Goal: Task Accomplishment & Management: Manage account settings

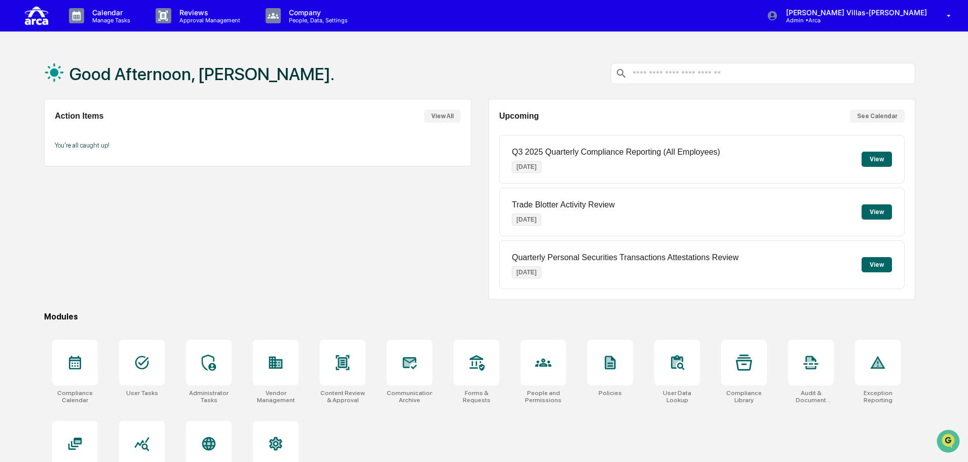
drag, startPoint x: 251, startPoint y: 237, endPoint x: 241, endPoint y: 206, distance: 32.1
click at [243, 212] on div "Action Items View All You're all caught up!" at bounding box center [257, 199] width 427 height 201
click at [112, 7] on div "Calendar Manage Tasks" at bounding box center [104, 15] width 87 height 31
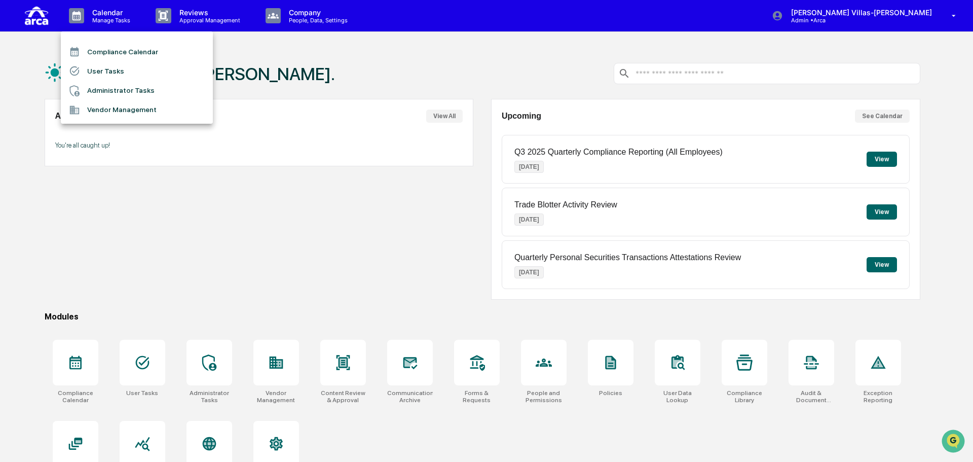
click at [106, 52] on li "Compliance Calendar" at bounding box center [137, 51] width 152 height 19
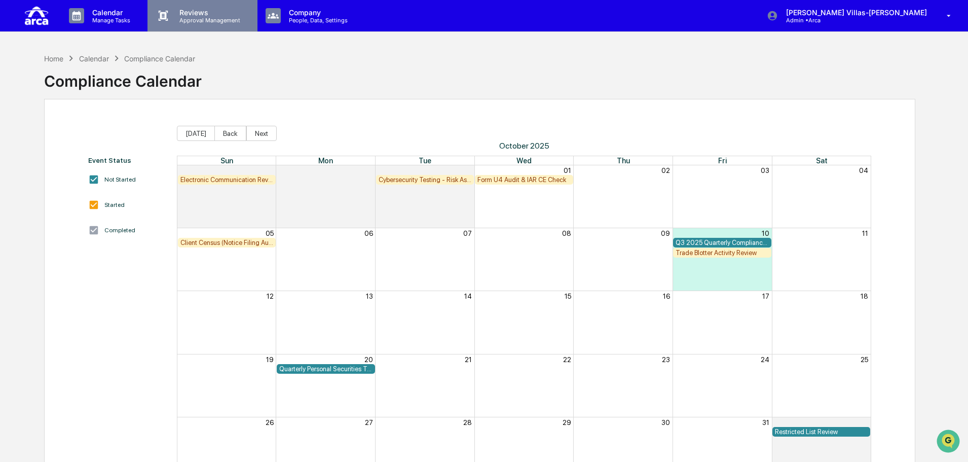
click at [199, 17] on p "Approval Management" at bounding box center [208, 20] width 74 height 7
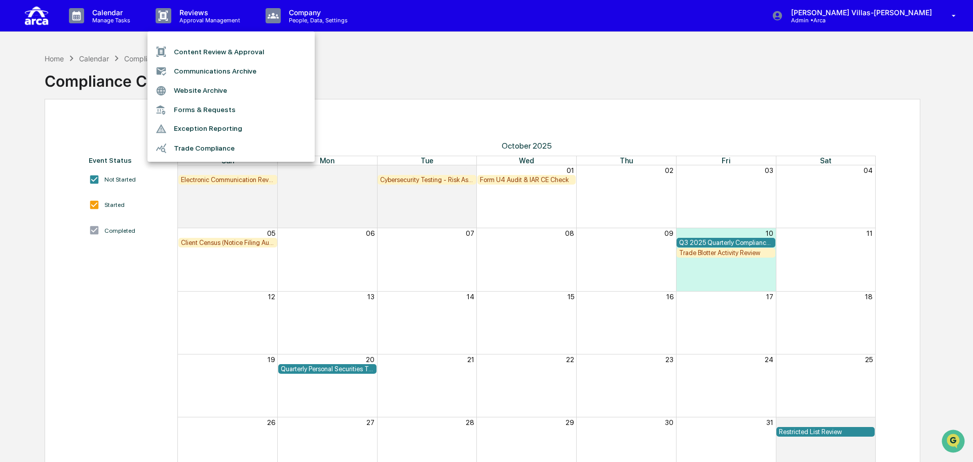
click at [309, 17] on div at bounding box center [486, 231] width 973 height 462
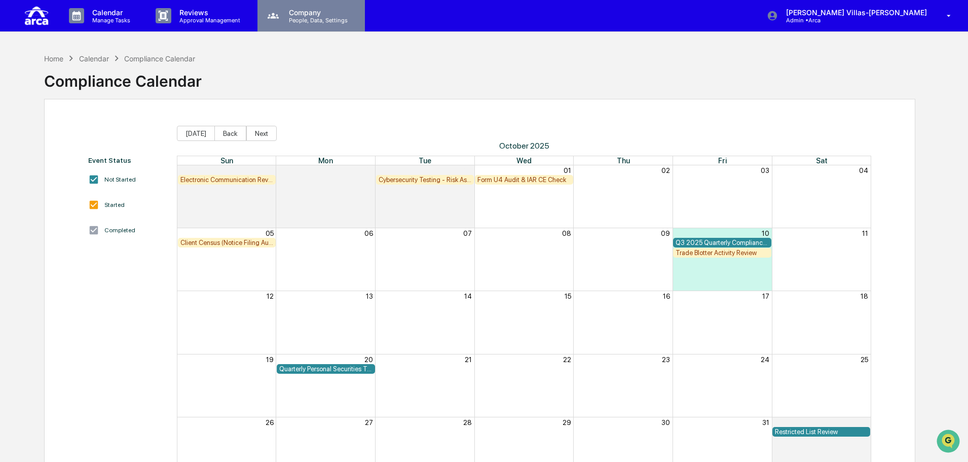
click at [298, 17] on p "People, Data, Settings" at bounding box center [317, 20] width 72 height 7
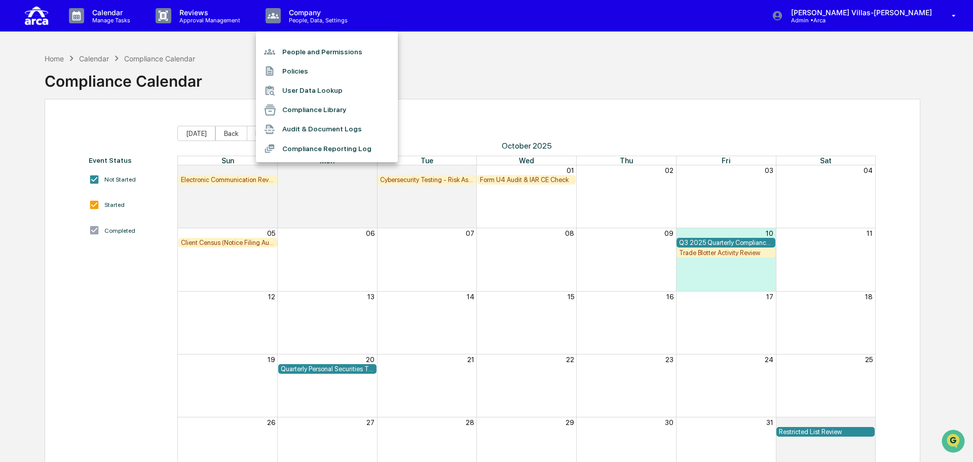
click at [294, 51] on li "People and Permissions" at bounding box center [327, 51] width 142 height 19
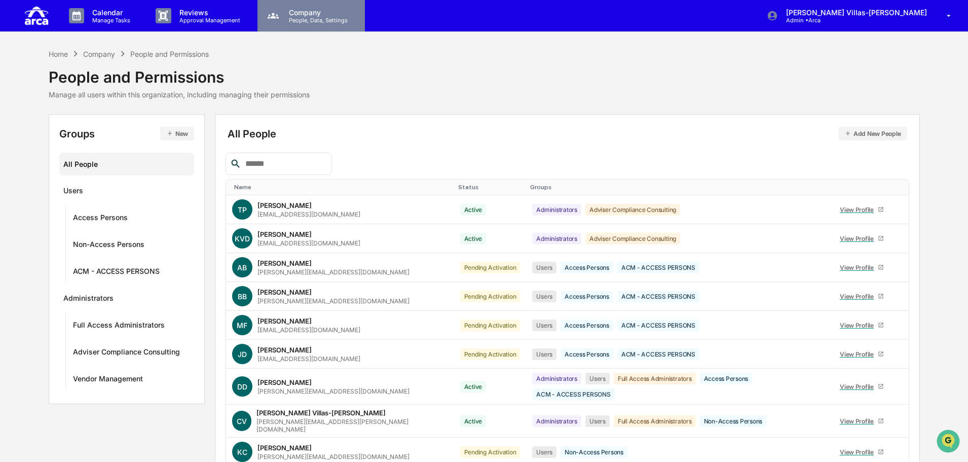
click at [299, 17] on p "People, Data, Settings" at bounding box center [317, 20] width 72 height 7
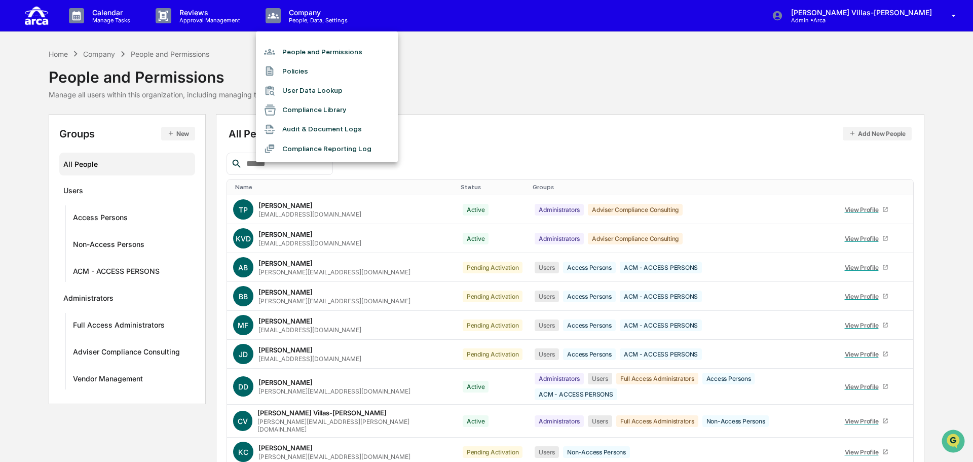
click at [292, 146] on li "Compliance Reporting Log" at bounding box center [327, 148] width 142 height 19
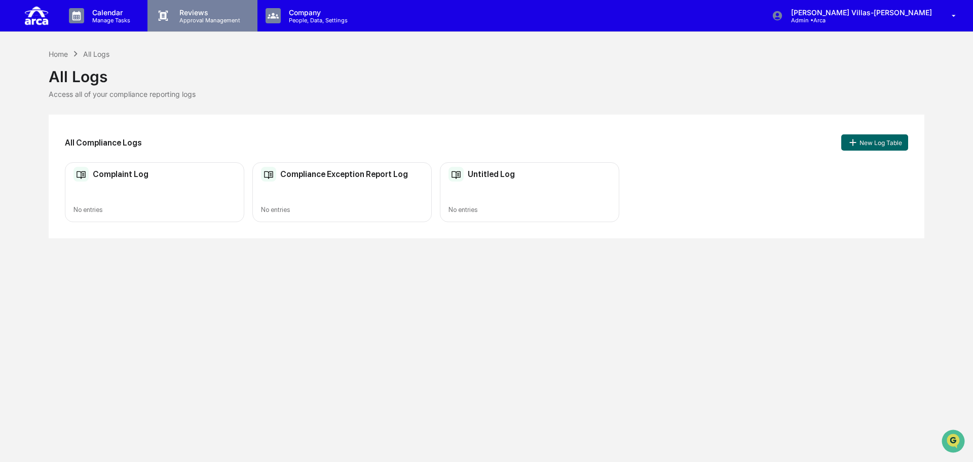
click at [193, 16] on p "Reviews" at bounding box center [208, 12] width 74 height 9
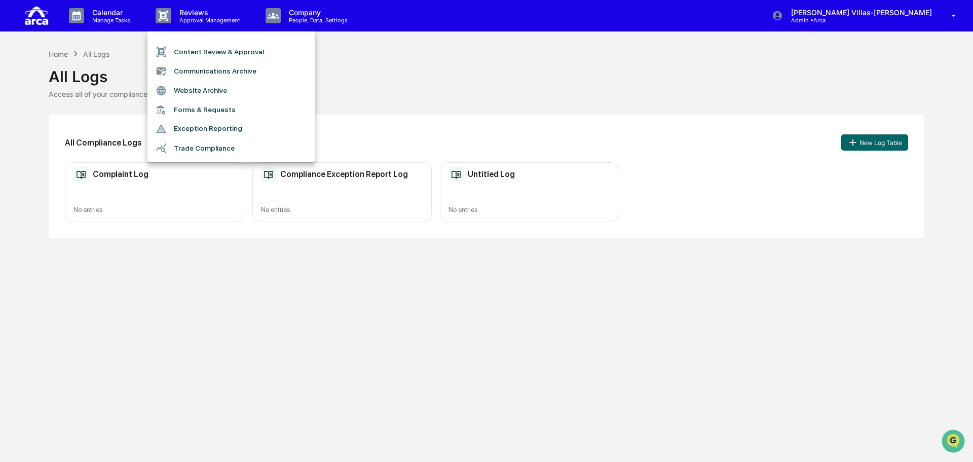
click at [95, 15] on div at bounding box center [486, 231] width 973 height 462
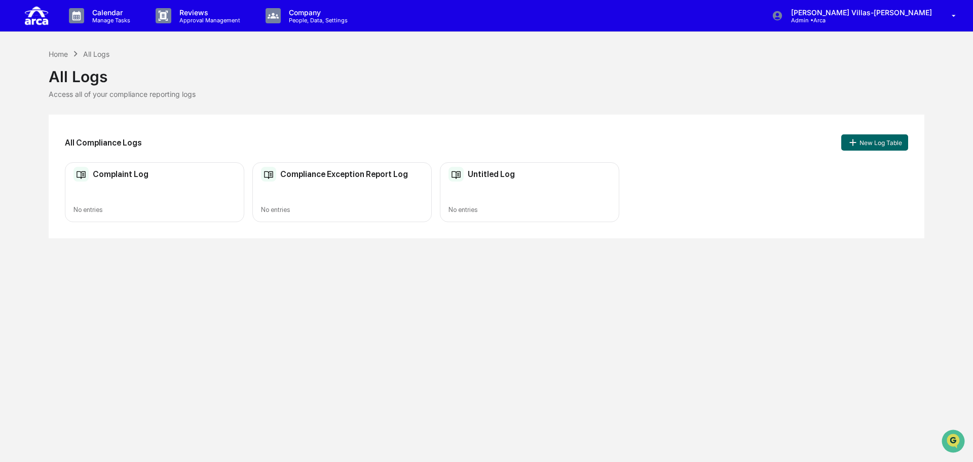
click at [106, 14] on p "Calendar" at bounding box center [109, 12] width 51 height 9
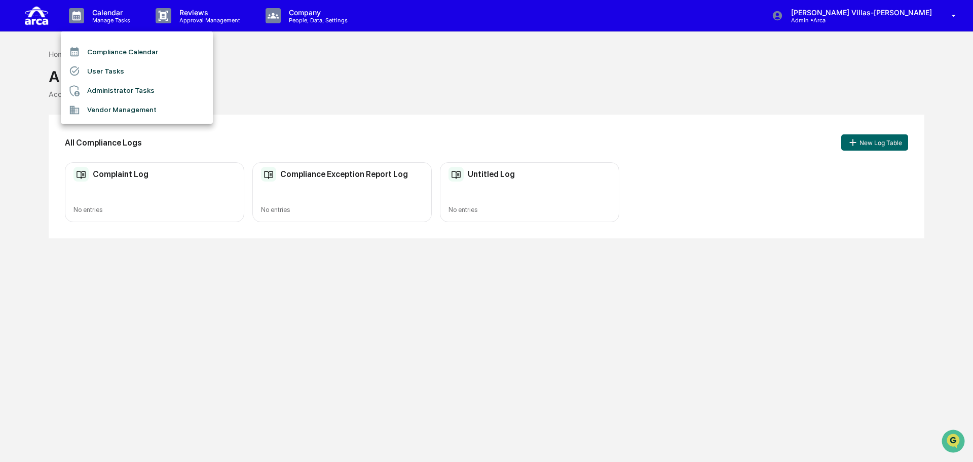
click at [102, 68] on li "User Tasks" at bounding box center [137, 70] width 152 height 19
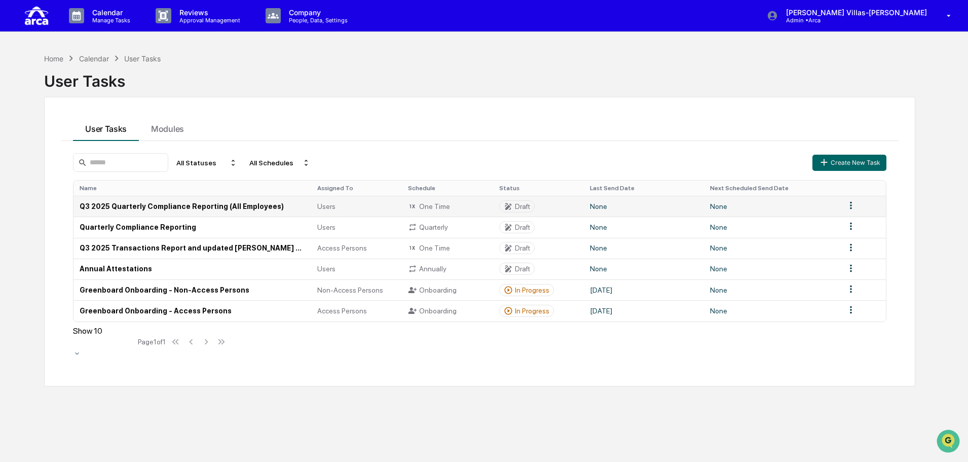
click at [287, 209] on td "Q3 2025 Quarterly Compliance Reporting (All Employees)" at bounding box center [193, 206] width 238 height 21
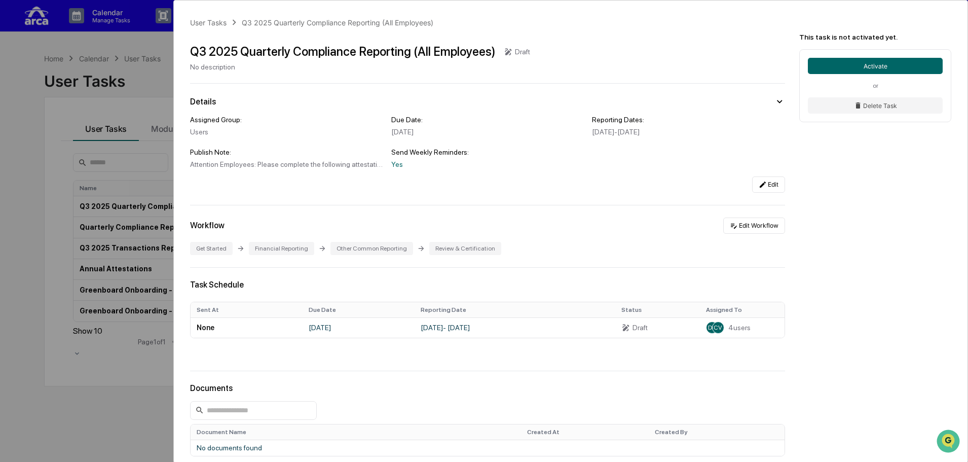
click at [146, 157] on div "User Tasks Q3 2025 Quarterly Compliance Reporting (All Employees) Q3 2025 Quart…" at bounding box center [484, 231] width 968 height 462
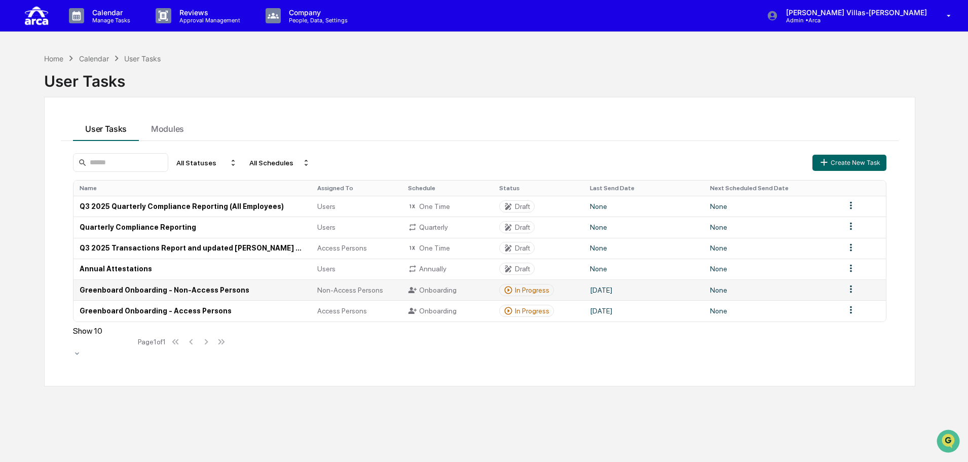
click at [136, 291] on td "Greenboard Onboarding - Non-Access Persons" at bounding box center [193, 289] width 238 height 21
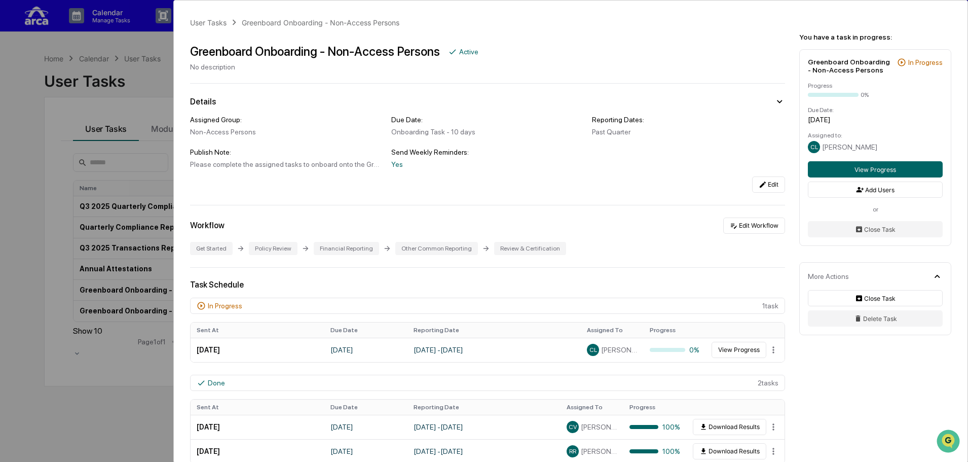
scroll to position [51, 0]
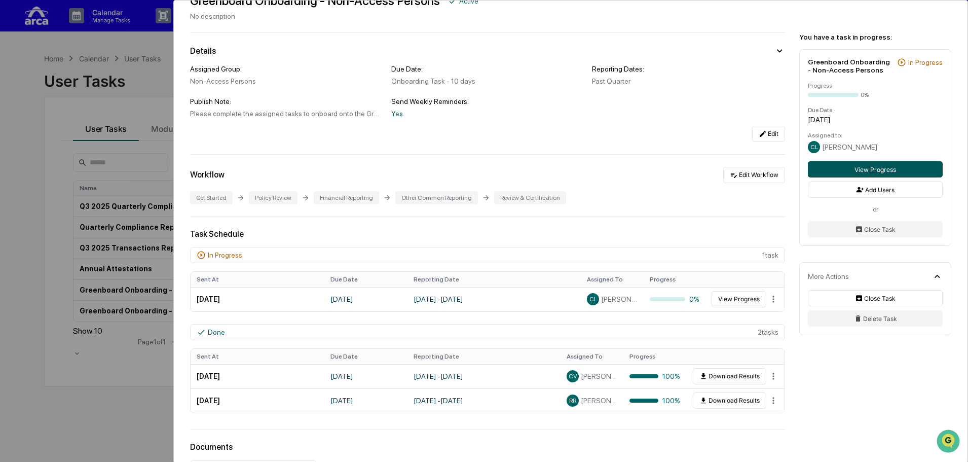
click at [876, 169] on button "View Progress" at bounding box center [875, 169] width 135 height 16
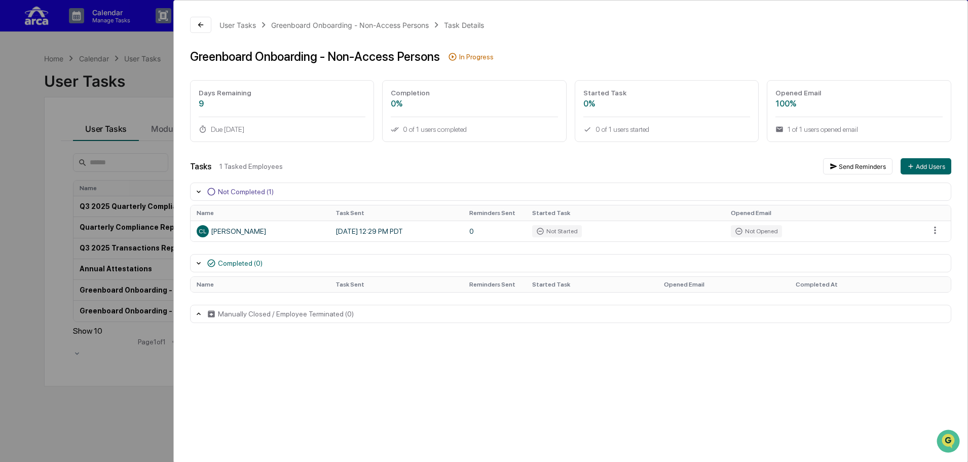
click at [198, 263] on icon at bounding box center [199, 263] width 4 height 3
click at [198, 263] on icon at bounding box center [199, 263] width 8 height 8
click at [197, 25] on icon at bounding box center [201, 25] width 8 height 8
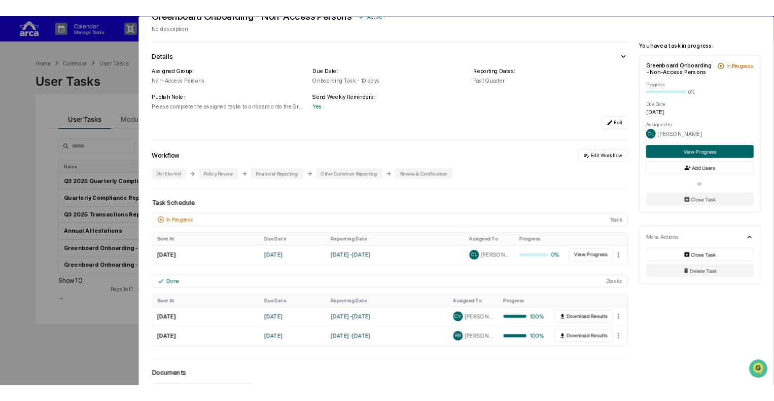
scroll to position [102, 0]
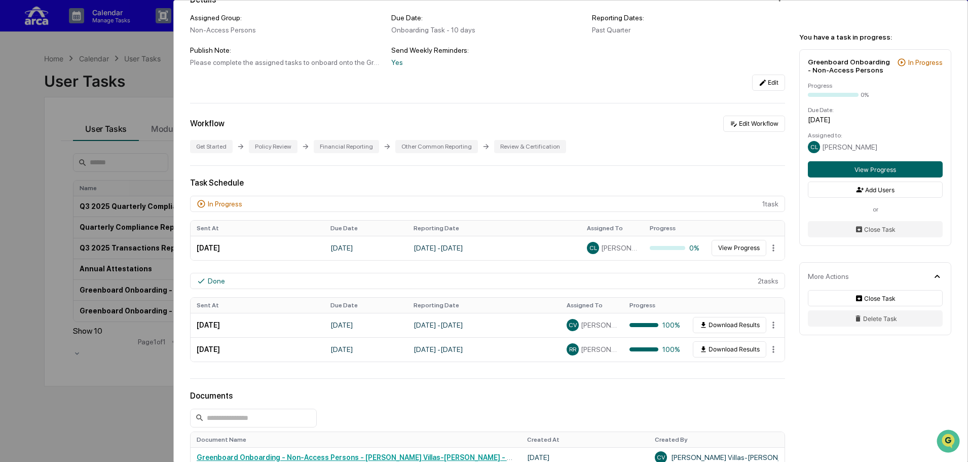
click at [95, 420] on div "User Tasks Greenboard Onboarding - Non-Access Persons Greenboard Onboarding - N…" at bounding box center [484, 231] width 968 height 462
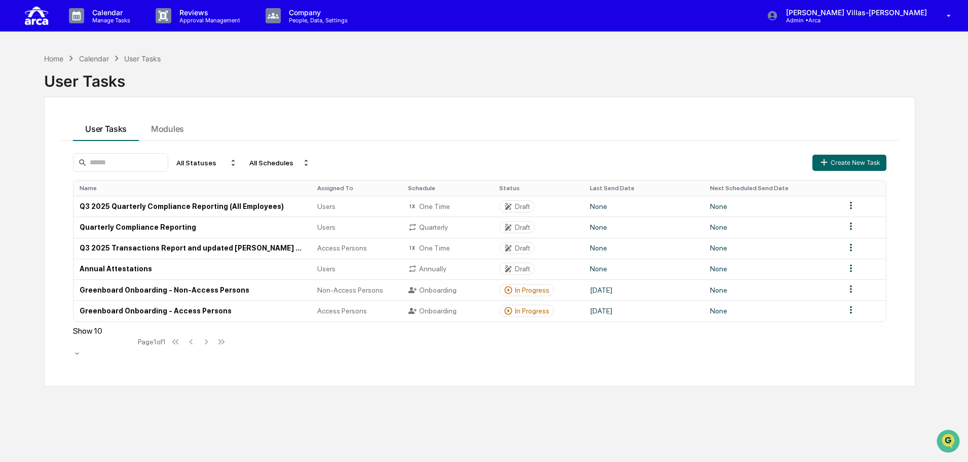
drag, startPoint x: 430, startPoint y: 410, endPoint x: 420, endPoint y: 405, distance: 11.6
click at [430, 410] on div "Home Calendar User Tasks User Tasks User Tasks Modules All Statuses All Schedul…" at bounding box center [480, 279] width 902 height 462
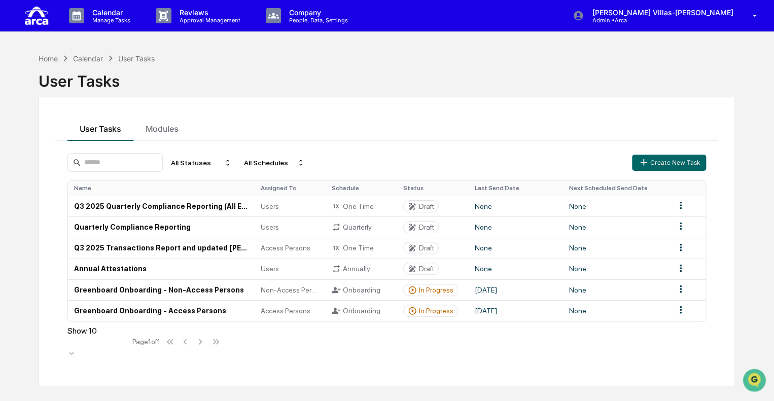
scroll to position [48, 0]
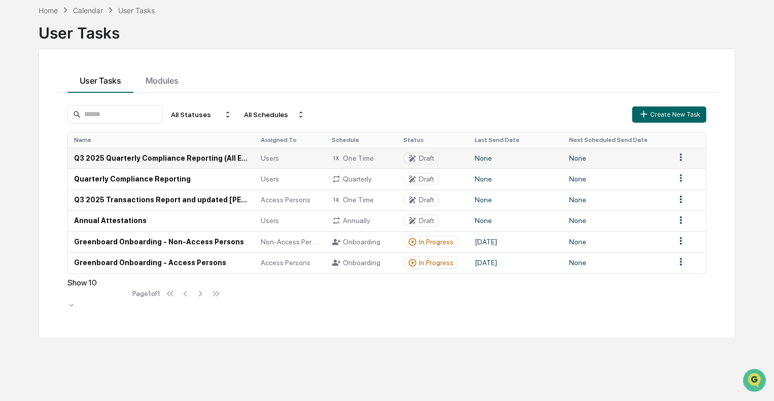
click at [125, 162] on td "Q3 2025 Quarterly Compliance Reporting (All Employees)" at bounding box center [161, 158] width 187 height 21
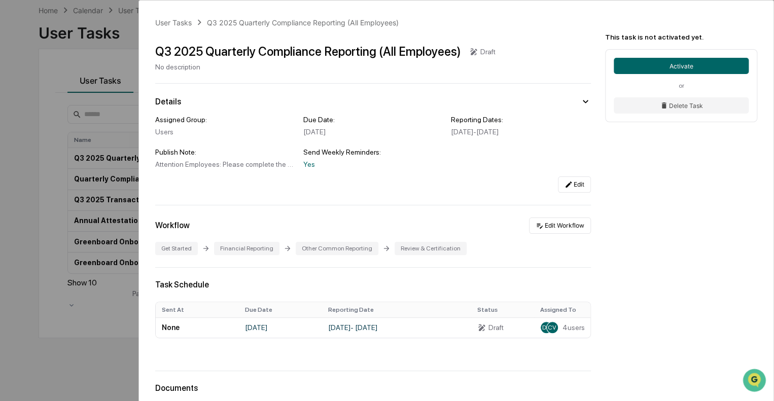
click at [30, 118] on div "User Tasks Q3 2025 Quarterly Compliance Reporting (All Employees) Q3 2025 Quart…" at bounding box center [387, 200] width 774 height 401
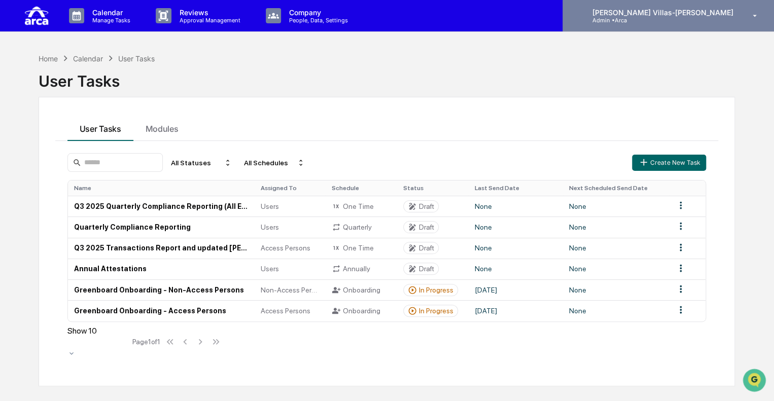
click at [751, 17] on icon at bounding box center [755, 16] width 18 height 10
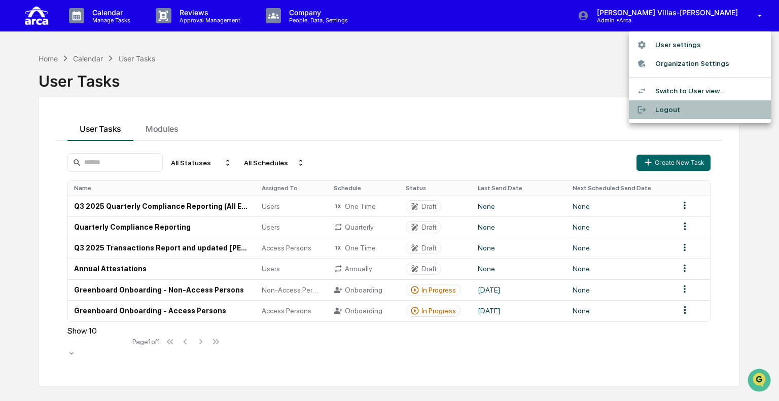
click at [677, 110] on li "Logout" at bounding box center [700, 109] width 142 height 19
